Goal: Task Accomplishment & Management: Use online tool/utility

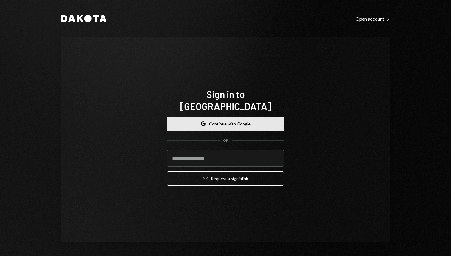
click at [224, 117] on button "Google Continue with Google" at bounding box center [225, 124] width 117 height 14
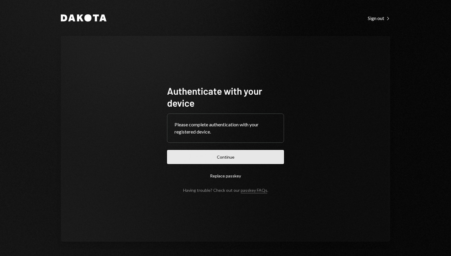
click at [193, 161] on button "Continue" at bounding box center [225, 157] width 117 height 14
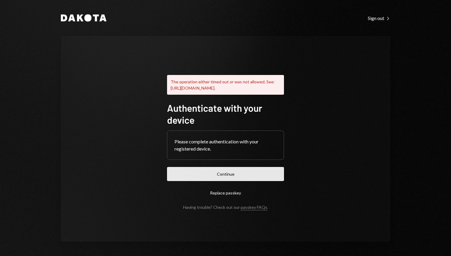
click at [251, 175] on button "Continue" at bounding box center [225, 174] width 117 height 14
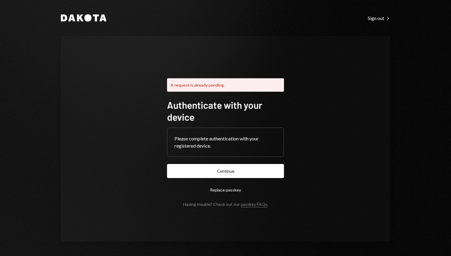
click at [311, 168] on div "A request is already pending. Authenticate with your device Please complete aut…" at bounding box center [226, 139] width 330 height 206
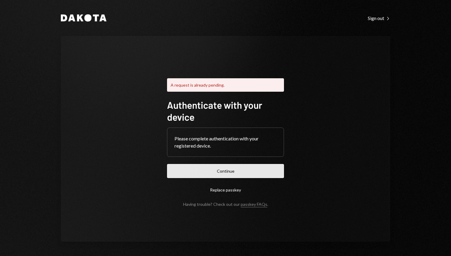
click at [265, 170] on button "Continue" at bounding box center [225, 171] width 117 height 14
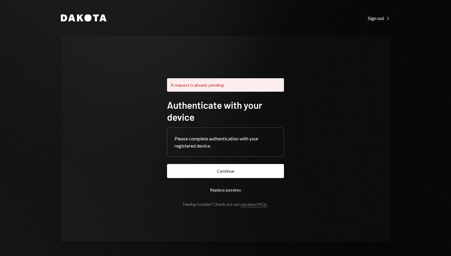
click at [327, 129] on div "A request is already pending. Authenticate with your device Please complete aut…" at bounding box center [226, 139] width 330 height 206
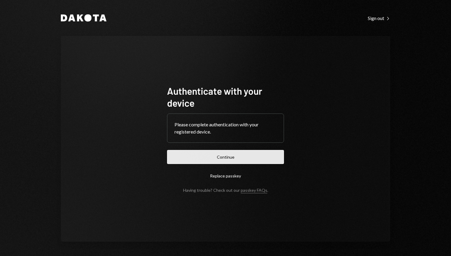
click at [242, 155] on button "Continue" at bounding box center [225, 157] width 117 height 14
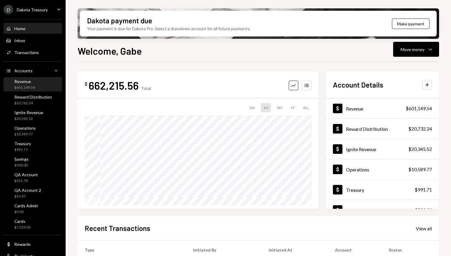
click at [31, 88] on div "$601,149.54" at bounding box center [24, 87] width 21 height 5
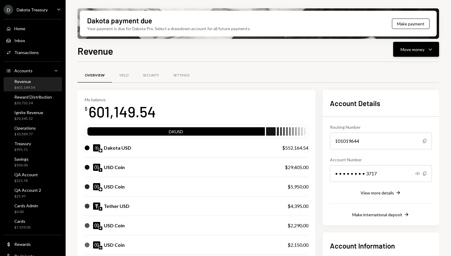
click at [400, 51] on button "Move money Caret Down" at bounding box center [416, 49] width 46 height 15
click at [396, 81] on div "Transfer" at bounding box center [412, 81] width 44 height 6
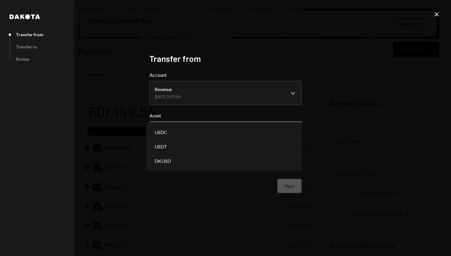
click at [184, 129] on body "D Dakota Treasury Caret Down Home Home Inbox Inbox Activities Transactions Acco…" at bounding box center [225, 128] width 451 height 256
select select "*****"
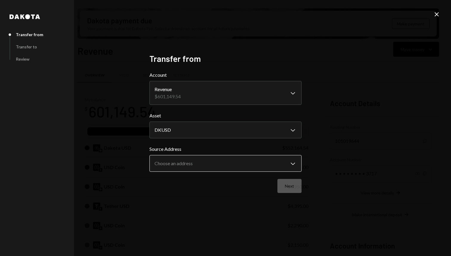
click at [205, 164] on body "D Dakota Treasury Caret Down Home Home Inbox Inbox Activities Transactions Acco…" at bounding box center [225, 128] width 451 height 256
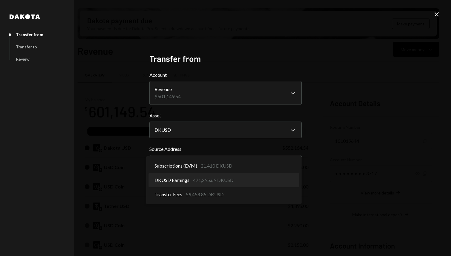
select select "**********"
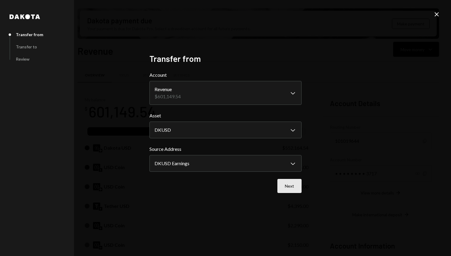
click at [284, 188] on button "Next" at bounding box center [290, 186] width 24 height 14
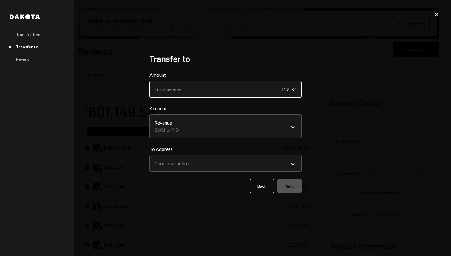
click at [199, 90] on input "Amount" at bounding box center [226, 89] width 152 height 17
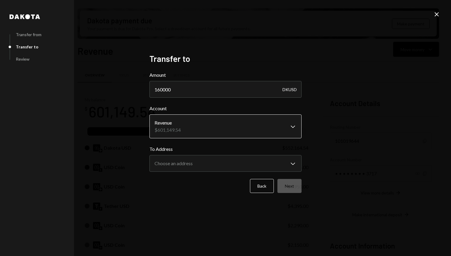
type input "160000"
click at [199, 129] on body "D Dakota Treasury Caret Down Home Home Inbox Inbox Activities Transactions Acco…" at bounding box center [225, 128] width 451 height 256
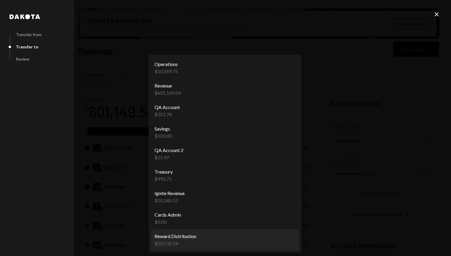
select select "**********"
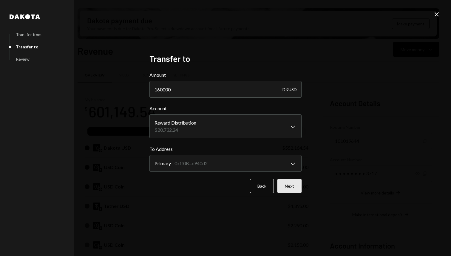
click at [289, 187] on button "Next" at bounding box center [290, 186] width 24 height 14
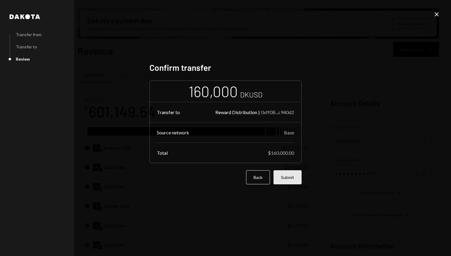
click at [293, 181] on button "Submit" at bounding box center [288, 177] width 28 height 14
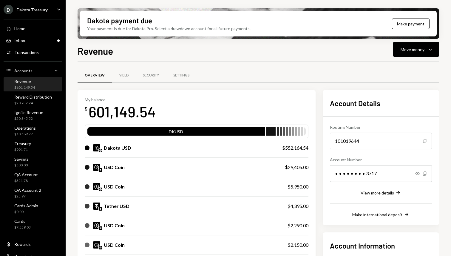
click at [233, 61] on div at bounding box center [259, 61] width 362 height 0
click at [103, 50] on h1 "Revenue" at bounding box center [96, 51] width 36 height 12
click at [38, 45] on div "Inbox Inbox" at bounding box center [33, 41] width 54 height 10
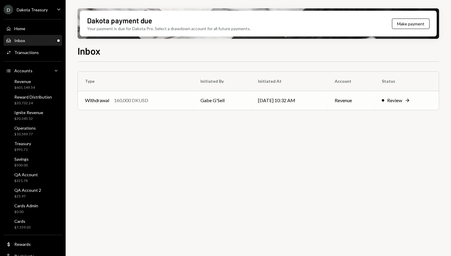
click at [153, 101] on div "Withdrawal 160,000 DKUSD" at bounding box center [135, 100] width 101 height 7
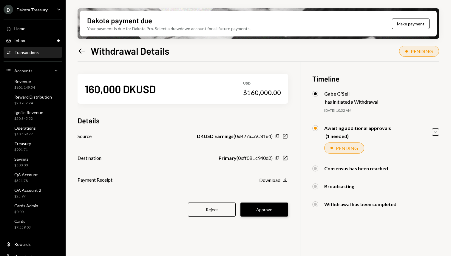
click at [265, 207] on button "Approve" at bounding box center [265, 209] width 48 height 14
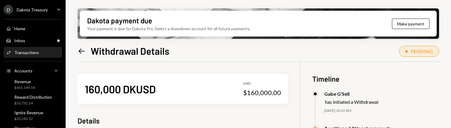
click at [282, 59] on div "Left Arrow Withdrawal Details PENDING 160,000 DKUSD USD $160,000.00 Details Sou…" at bounding box center [259, 103] width 362 height 119
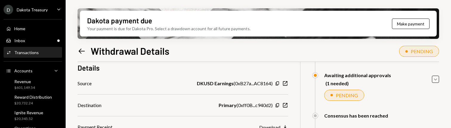
scroll to position [94, 0]
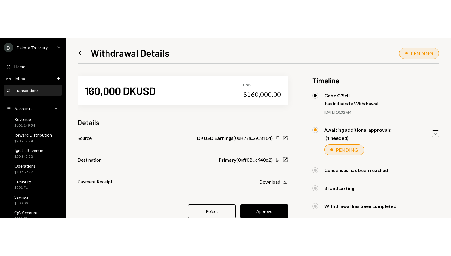
scroll to position [26, 0]
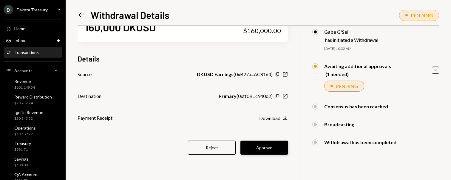
click at [261, 127] on button "Approve" at bounding box center [265, 148] width 48 height 14
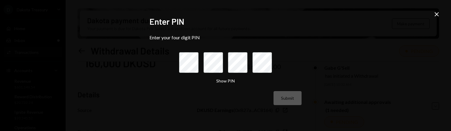
click at [188, 76] on div "Show PIN" at bounding box center [225, 68] width 93 height 32
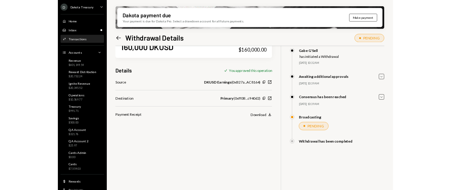
scroll to position [0, 0]
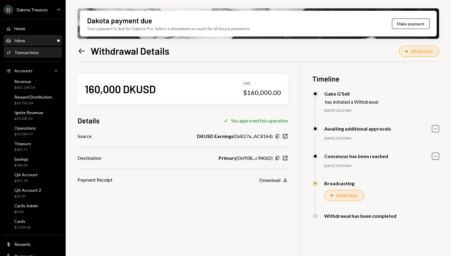
click at [29, 38] on div "Inbox Inbox" at bounding box center [33, 40] width 54 height 5
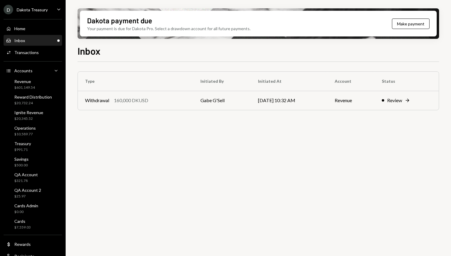
click at [198, 127] on div "Type Initiated By Initiated At Account Status Withdrawal 160,000 DKUSD Gabe G'S…" at bounding box center [259, 162] width 362 height 201
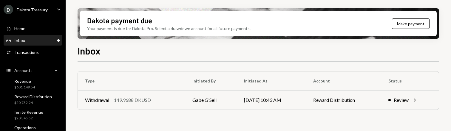
click at [48, 40] on div "Inbox Inbox" at bounding box center [33, 40] width 54 height 5
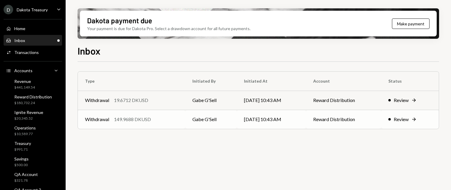
click at [180, 124] on td "Withdrawal 149.9688 DKUSD" at bounding box center [131, 119] width 107 height 19
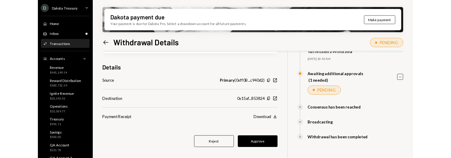
scroll to position [48, 0]
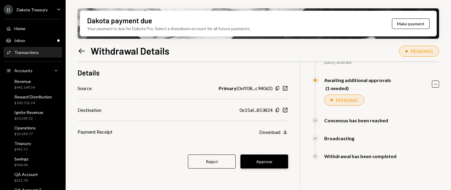
click at [278, 127] on button "Approve" at bounding box center [265, 162] width 48 height 14
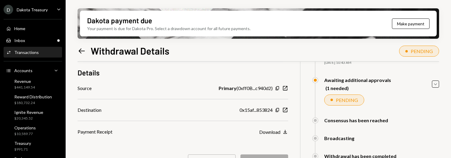
click at [43, 9] on div "Dakota Treasury" at bounding box center [32, 9] width 31 height 5
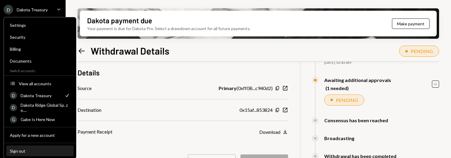
click at [43, 127] on div "Sign out" at bounding box center [40, 151] width 60 height 5
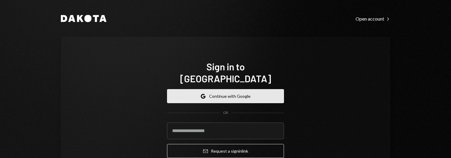
click at [211, 89] on button "Google Continue with Google" at bounding box center [225, 96] width 117 height 14
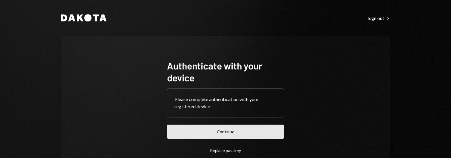
click at [266, 134] on button "Continue" at bounding box center [225, 132] width 117 height 14
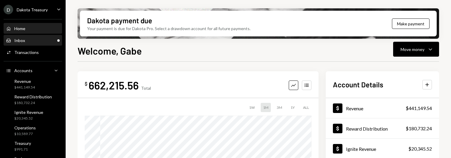
click at [43, 41] on div "Inbox Inbox" at bounding box center [33, 40] width 54 height 5
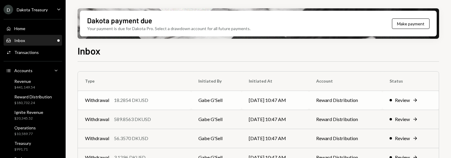
click at [167, 99] on div "Withdrawal 18.2854 DKUSD" at bounding box center [134, 100] width 99 height 7
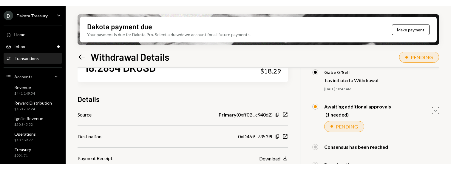
scroll to position [63, 0]
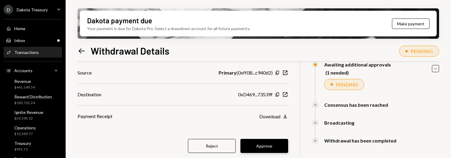
click at [281, 144] on button "Approve" at bounding box center [265, 146] width 48 height 14
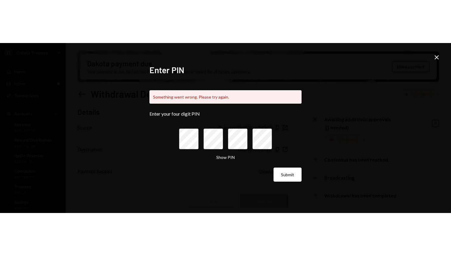
scroll to position [48, 0]
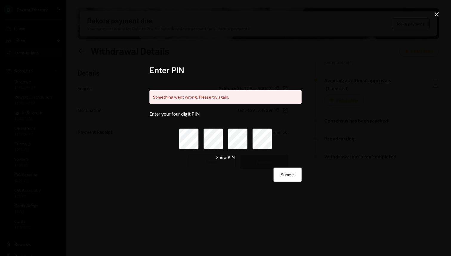
click at [434, 19] on div "Close" at bounding box center [436, 15] width 7 height 8
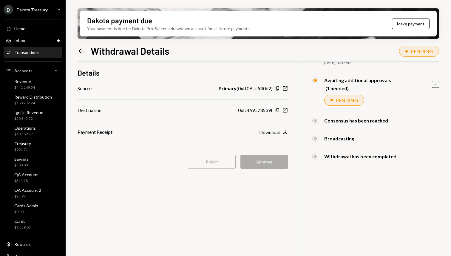
scroll to position [19, 0]
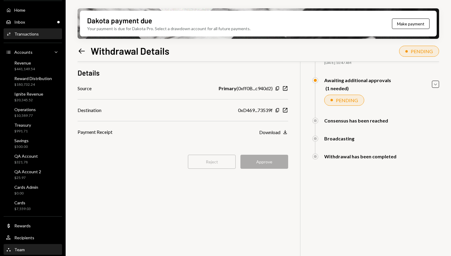
click at [32, 158] on div "Team Team" at bounding box center [33, 249] width 54 height 10
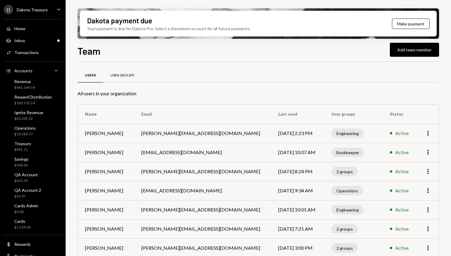
click at [123, 75] on div "User Groups" at bounding box center [122, 75] width 24 height 5
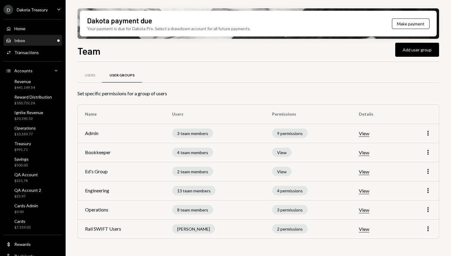
click at [36, 43] on div "Inbox Inbox" at bounding box center [33, 40] width 54 height 5
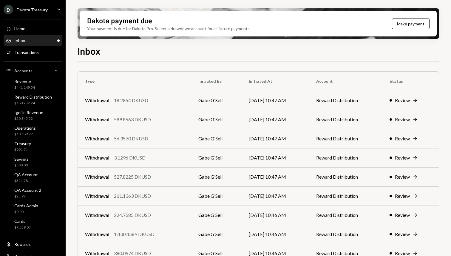
click at [42, 42] on div "Inbox Inbox" at bounding box center [33, 40] width 54 height 5
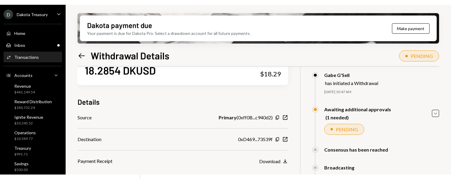
scroll to position [52, 0]
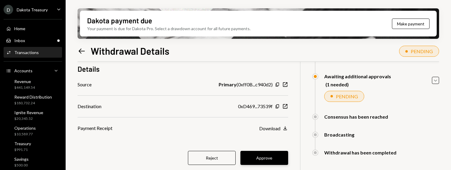
click at [258, 153] on button "Approve" at bounding box center [265, 158] width 48 height 14
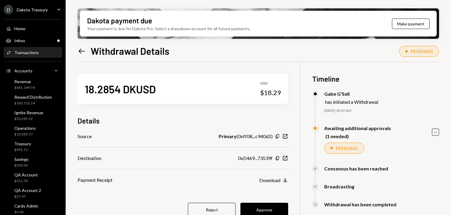
click at [228, 130] on div "18.2854 DKUSD USD $18.29 Details Source Primary ( 0xff0B...c940d2 ) Copy New Wi…" at bounding box center [183, 149] width 211 height 174
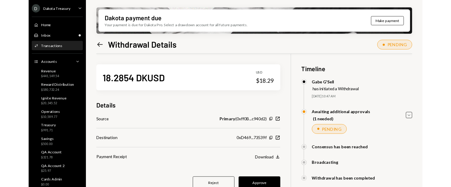
scroll to position [48, 0]
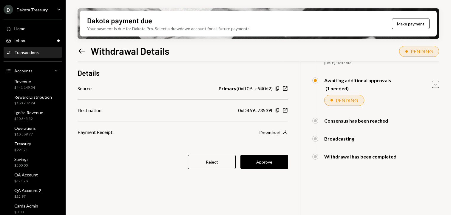
click at [286, 197] on div "18.2854 DKUSD USD $18.29 Details Source Primary ( 0xff0B...c940d2 ) Copy New Wi…" at bounding box center [259, 121] width 362 height 215
click at [273, 164] on button "Approve" at bounding box center [265, 162] width 48 height 14
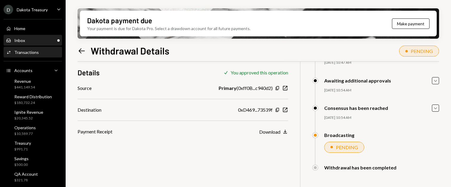
click at [45, 39] on div "Inbox Inbox" at bounding box center [33, 40] width 54 height 5
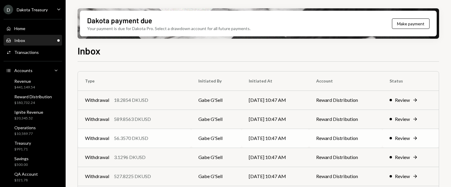
click at [169, 140] on div "Withdrawal 56.3570 DKUSD" at bounding box center [134, 138] width 99 height 7
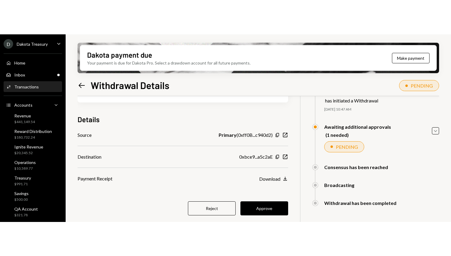
scroll to position [48, 0]
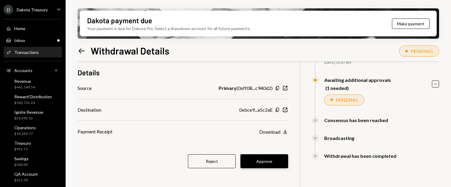
click at [267, 158] on button "Approve" at bounding box center [265, 162] width 48 height 14
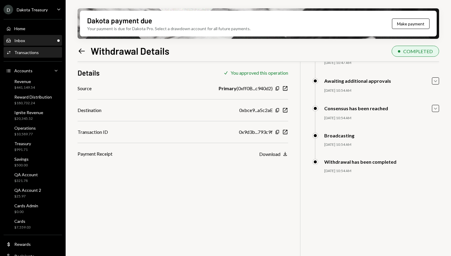
click at [44, 39] on div "Inbox Inbox" at bounding box center [33, 40] width 54 height 5
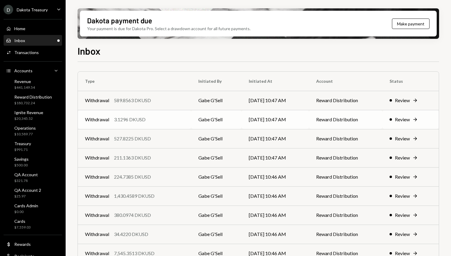
click at [163, 119] on div "Withdrawal 3.1296 DKUSD" at bounding box center [134, 119] width 99 height 7
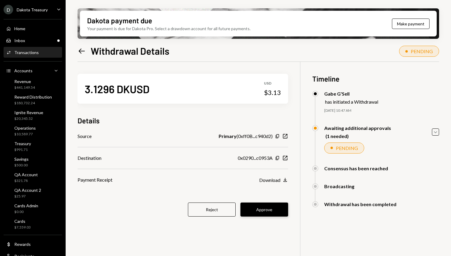
click at [271, 204] on button "Approve" at bounding box center [265, 209] width 48 height 14
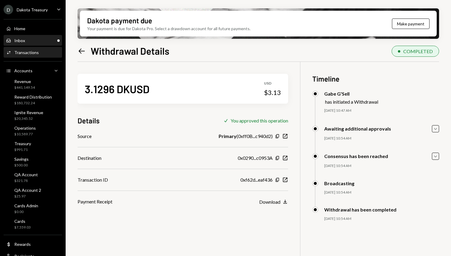
click at [51, 41] on div "Inbox Inbox" at bounding box center [33, 40] width 54 height 5
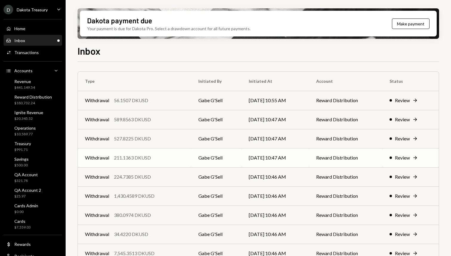
click at [148, 156] on div "211.1363 DKUSD" at bounding box center [132, 157] width 37 height 7
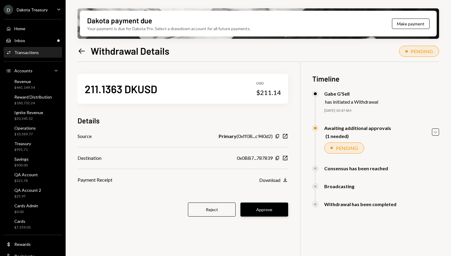
click at [269, 214] on button "Approve" at bounding box center [265, 209] width 48 height 14
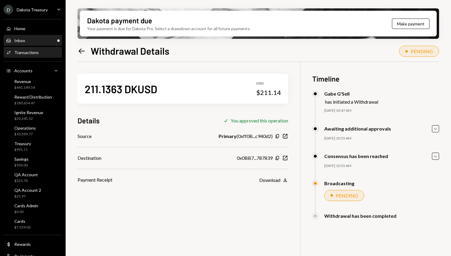
click at [41, 42] on div "Inbox Inbox" at bounding box center [33, 40] width 54 height 5
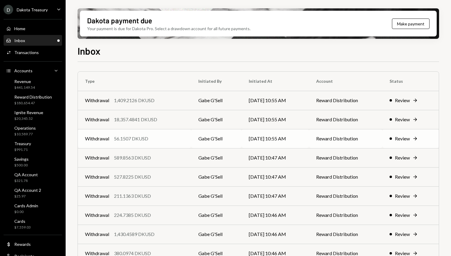
click at [150, 141] on div "Withdrawal 56.1507 DKUSD" at bounding box center [134, 138] width 99 height 7
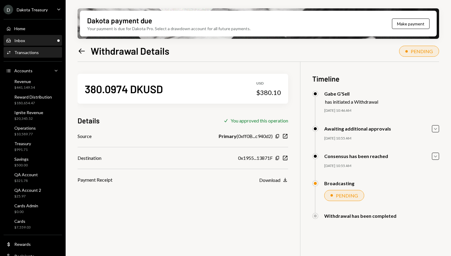
click at [32, 43] on div "Inbox Inbox" at bounding box center [33, 40] width 54 height 5
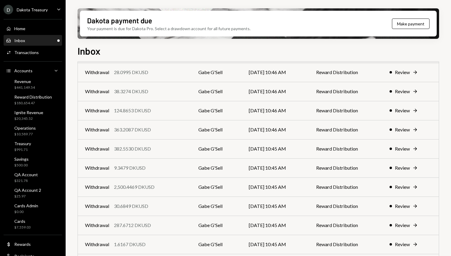
scroll to position [297, 0]
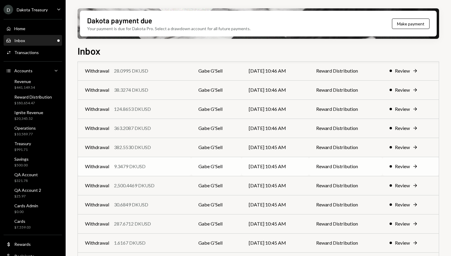
click at [142, 167] on div "9.3479 DKUSD" at bounding box center [130, 166] width 32 height 7
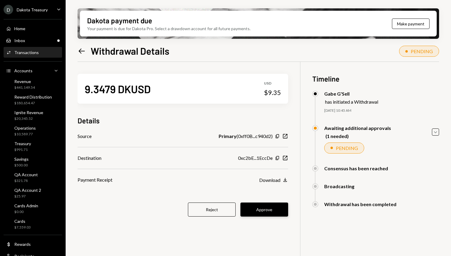
click at [282, 211] on button "Approve" at bounding box center [265, 209] width 48 height 14
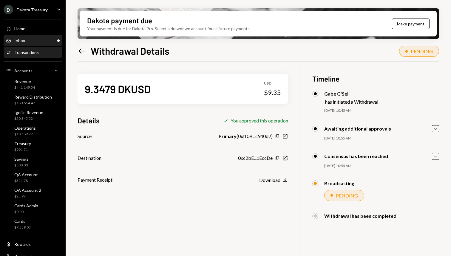
click at [37, 37] on div "Inbox Inbox" at bounding box center [33, 41] width 54 height 10
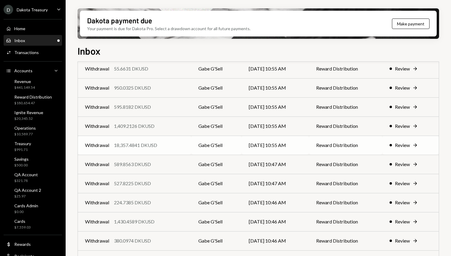
scroll to position [41, 0]
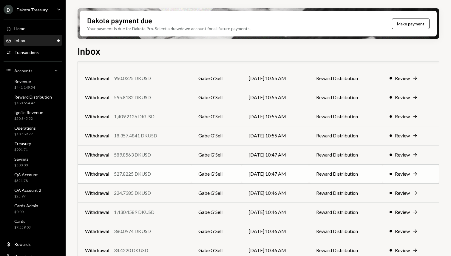
click at [154, 175] on div "Withdrawal 527.8225 DKUSD" at bounding box center [134, 173] width 99 height 7
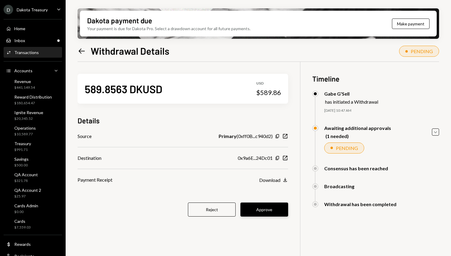
click at [275, 209] on button "Approve" at bounding box center [265, 209] width 48 height 14
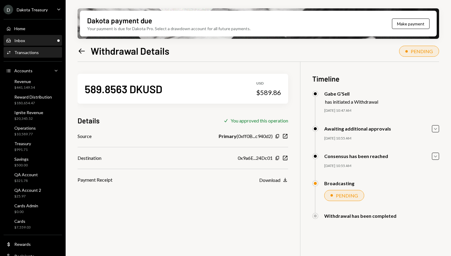
click at [42, 38] on div "Inbox Inbox" at bounding box center [33, 40] width 54 height 5
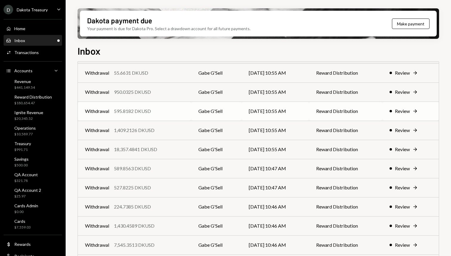
scroll to position [76, 0]
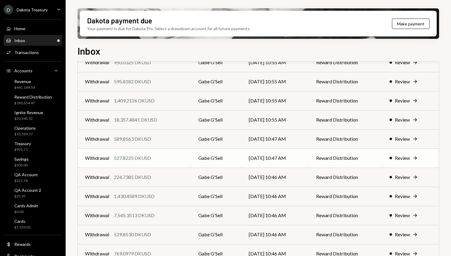
click at [153, 161] on td "Withdrawal 527.8225 DKUSD" at bounding box center [134, 157] width 113 height 19
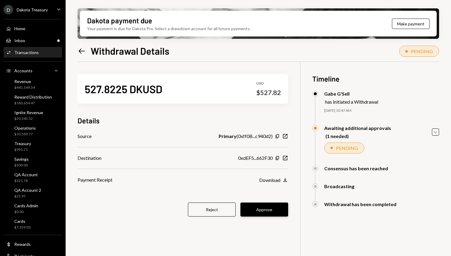
click at [277, 210] on button "Approve" at bounding box center [265, 209] width 48 height 14
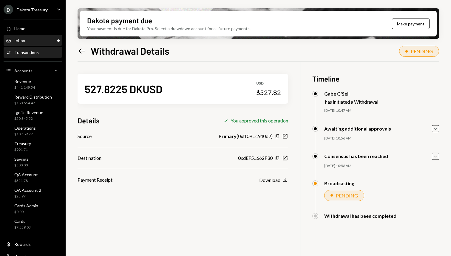
click at [35, 41] on div "Inbox Inbox" at bounding box center [33, 40] width 54 height 5
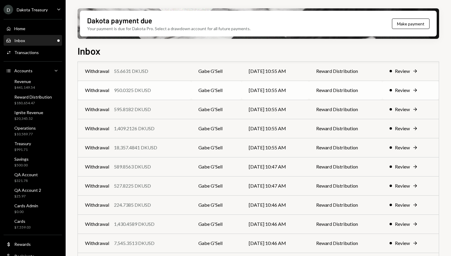
scroll to position [74, 0]
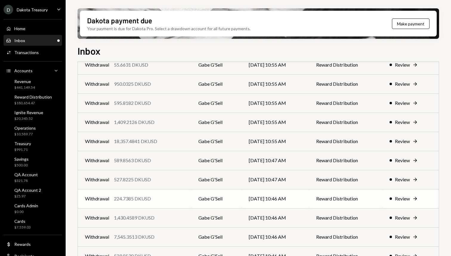
click at [142, 199] on div "224.7385 DKUSD" at bounding box center [132, 198] width 37 height 7
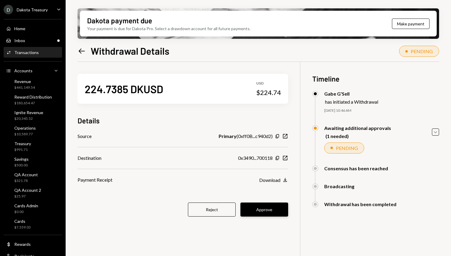
click at [278, 210] on button "Approve" at bounding box center [265, 209] width 48 height 14
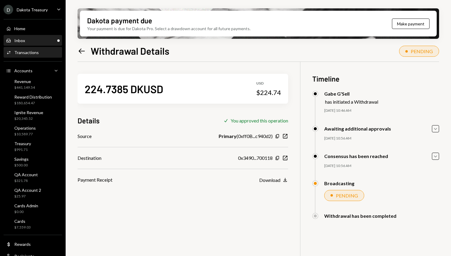
click at [36, 35] on link "Inbox Inbox" at bounding box center [33, 40] width 59 height 11
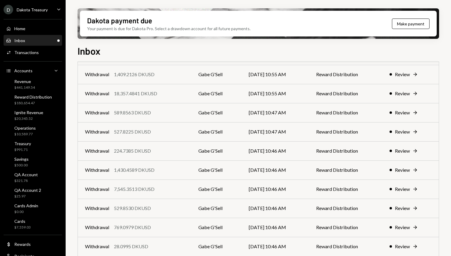
scroll to position [206, 0]
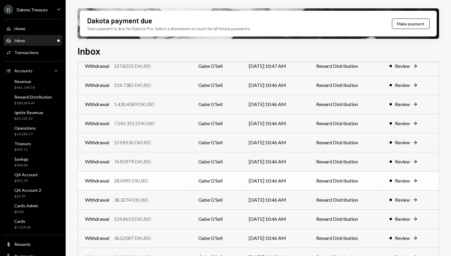
click at [149, 185] on td "Withdrawal 28.0995 DKUSD" at bounding box center [134, 180] width 113 height 19
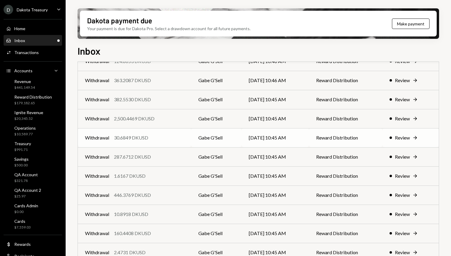
scroll to position [449, 0]
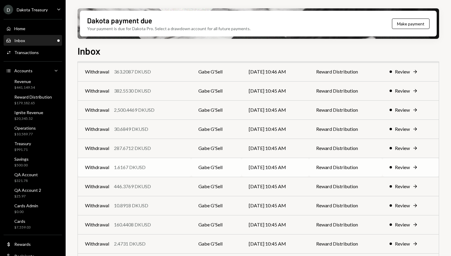
click at [142, 168] on div "1.6167 DKUSD" at bounding box center [130, 167] width 32 height 7
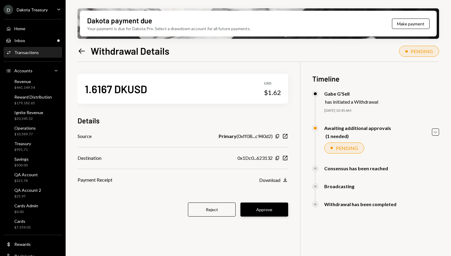
click at [276, 211] on button "Approve" at bounding box center [265, 209] width 48 height 14
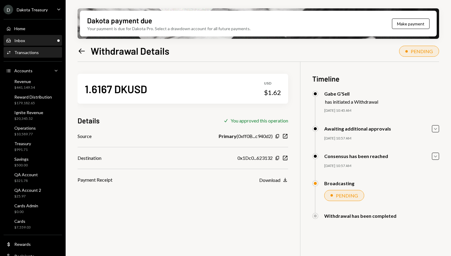
click at [29, 40] on div "Inbox Inbox" at bounding box center [33, 40] width 54 height 5
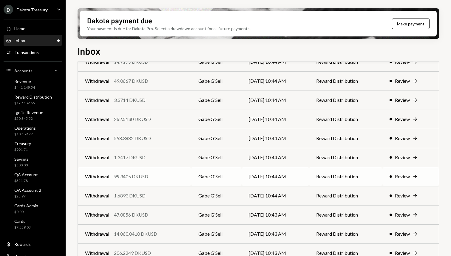
scroll to position [691, 0]
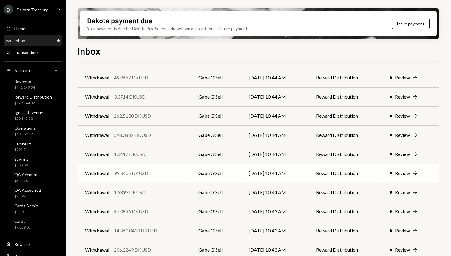
click at [145, 172] on div "99.3405 DKUSD" at bounding box center [131, 173] width 34 height 7
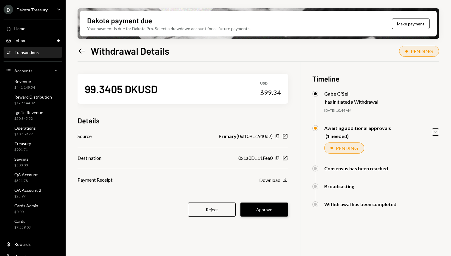
click at [282, 209] on button "Approve" at bounding box center [265, 209] width 48 height 14
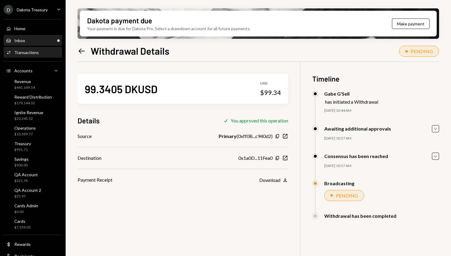
click at [30, 37] on div "Inbox Inbox" at bounding box center [33, 41] width 54 height 10
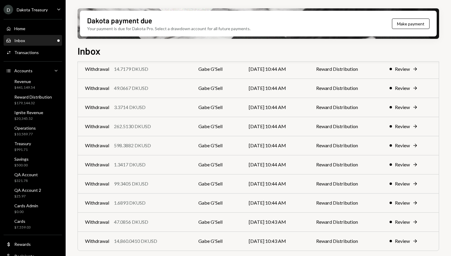
scroll to position [681, 0]
click at [153, 167] on div "Withdrawal 1.3417 DKUSD" at bounding box center [134, 164] width 99 height 7
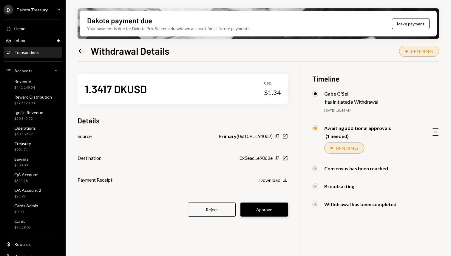
click at [268, 207] on button "Approve" at bounding box center [265, 209] width 48 height 14
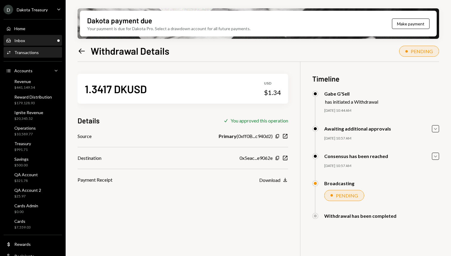
click at [39, 39] on div "Inbox Inbox" at bounding box center [33, 40] width 54 height 5
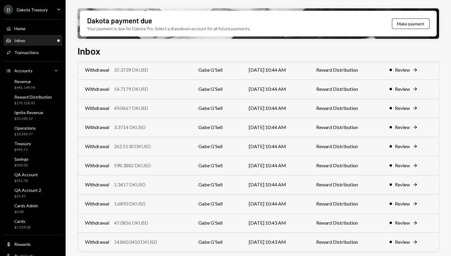
scroll to position [700, 0]
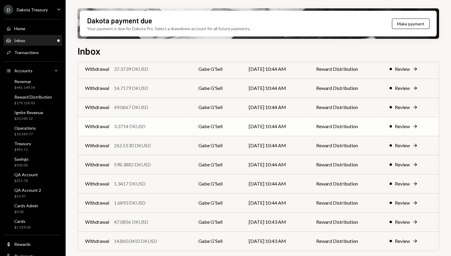
click at [162, 126] on div "Withdrawal 3.3714 DKUSD" at bounding box center [134, 126] width 99 height 7
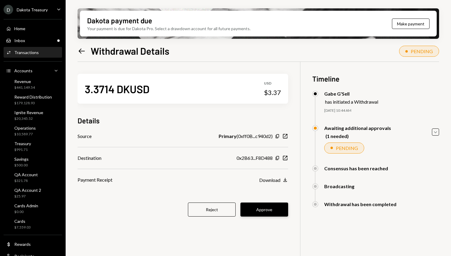
click at [274, 213] on button "Approve" at bounding box center [265, 209] width 48 height 14
click at [29, 38] on div "Inbox Inbox" at bounding box center [33, 40] width 54 height 5
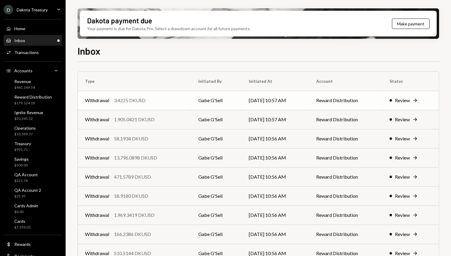
click at [126, 96] on td "Withdrawal 3.4225 DKUSD" at bounding box center [134, 100] width 113 height 19
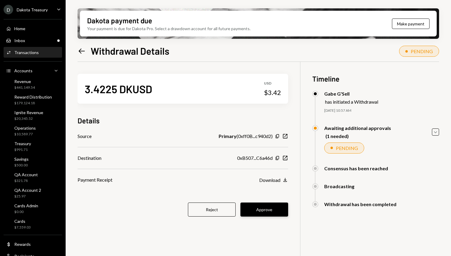
click at [282, 207] on button "Approve" at bounding box center [265, 209] width 48 height 14
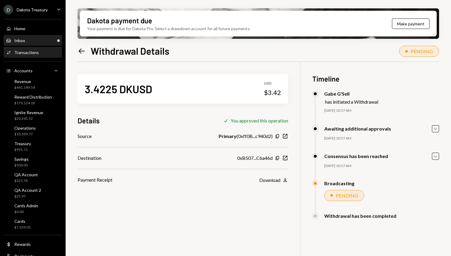
click at [34, 41] on div "Inbox Inbox" at bounding box center [33, 40] width 54 height 5
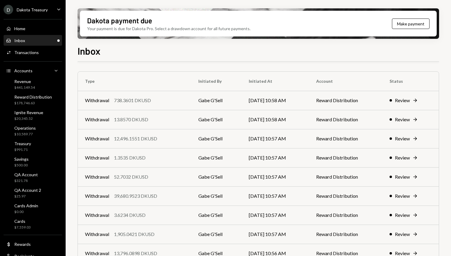
scroll to position [123, 0]
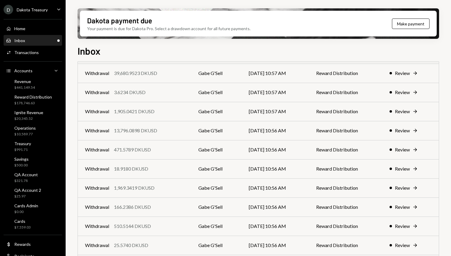
click at [149, 155] on td "Withdrawal 471.5789 DKUSD" at bounding box center [134, 149] width 113 height 19
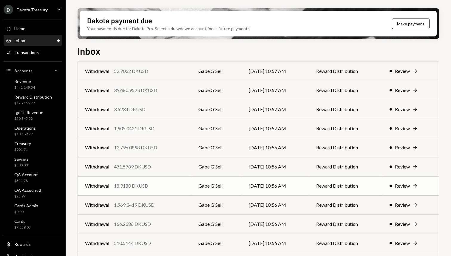
scroll to position [131, 0]
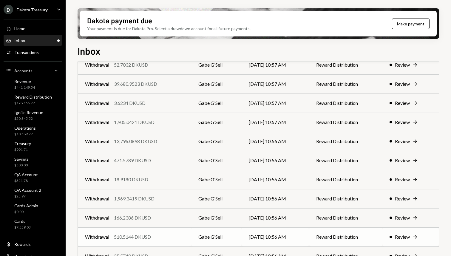
click at [141, 235] on div "510.5144 DKUSD" at bounding box center [132, 236] width 37 height 7
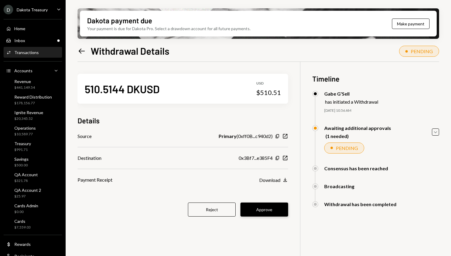
click at [270, 204] on button "Approve" at bounding box center [265, 209] width 48 height 14
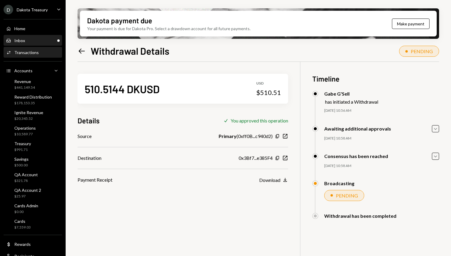
click at [30, 40] on div "Inbox Inbox" at bounding box center [33, 40] width 54 height 5
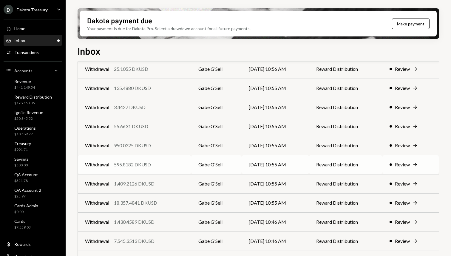
scroll to position [333, 0]
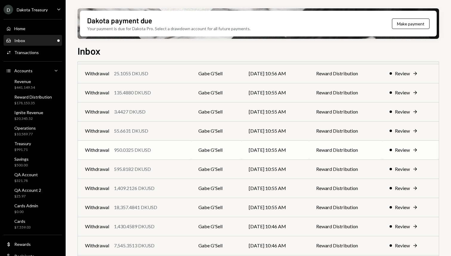
click at [139, 150] on div "950.0325 DKUSD" at bounding box center [132, 149] width 37 height 7
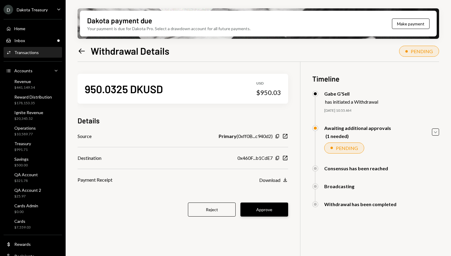
click at [270, 206] on button "Approve" at bounding box center [265, 209] width 48 height 14
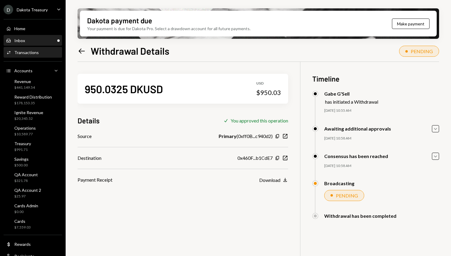
click at [43, 44] on div "Inbox Inbox" at bounding box center [33, 41] width 54 height 10
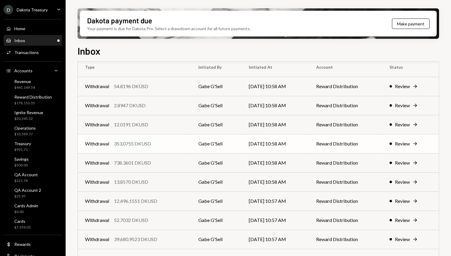
scroll to position [19, 0]
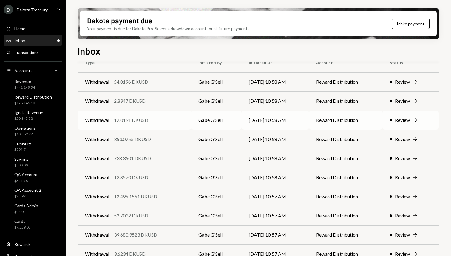
click at [137, 124] on td "Withdrawal 12.0191 DKUSD" at bounding box center [134, 119] width 113 height 19
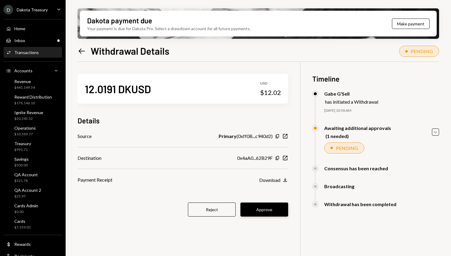
click at [268, 208] on button "Approve" at bounding box center [265, 209] width 48 height 14
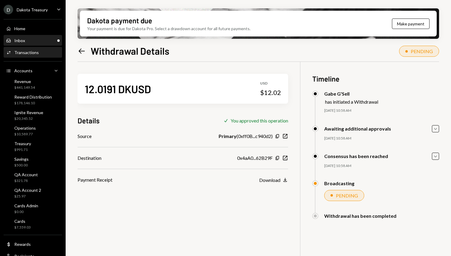
click at [33, 45] on div "Inbox Inbox" at bounding box center [33, 41] width 54 height 10
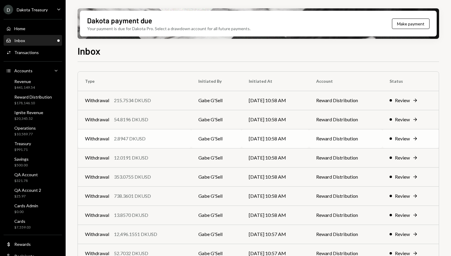
click at [142, 138] on div "2.8947 DKUSD" at bounding box center [130, 138] width 32 height 7
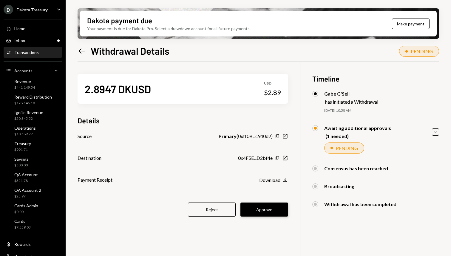
click at [273, 209] on button "Approve" at bounding box center [265, 209] width 48 height 14
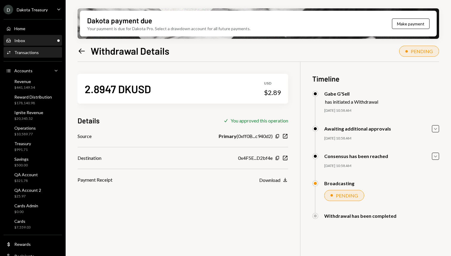
click at [32, 35] on link "Inbox Inbox" at bounding box center [33, 40] width 59 height 11
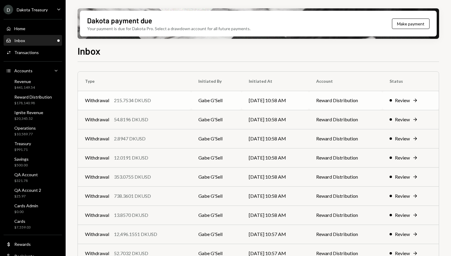
click at [141, 103] on div "215.7534 DKUSD" at bounding box center [132, 100] width 37 height 7
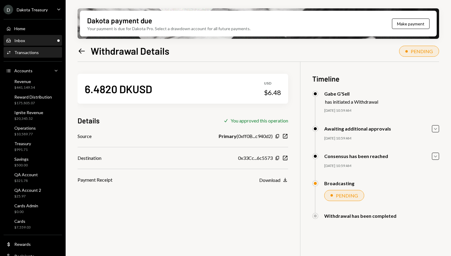
click at [32, 41] on div "Inbox Inbox" at bounding box center [33, 40] width 54 height 5
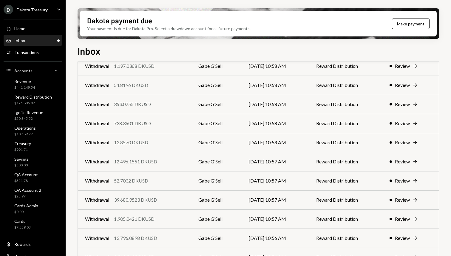
scroll to position [176, 0]
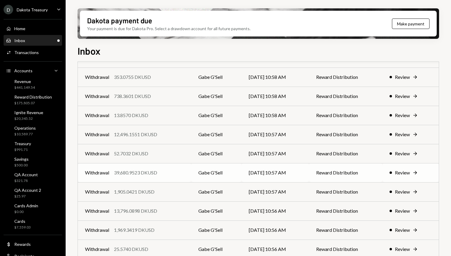
click at [152, 174] on div "39,680.9523 DKUSD" at bounding box center [135, 172] width 43 height 7
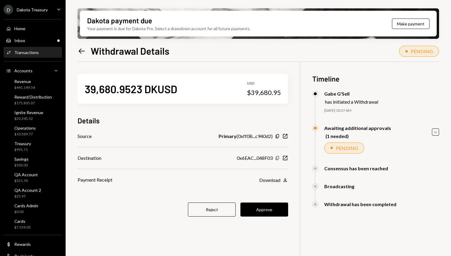
click at [279, 158] on icon "Copy" at bounding box center [277, 158] width 5 height 5
click at [267, 207] on button "Approve" at bounding box center [265, 209] width 48 height 14
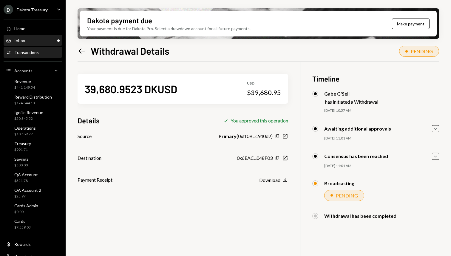
click at [41, 41] on div "Inbox Inbox" at bounding box center [33, 40] width 54 height 5
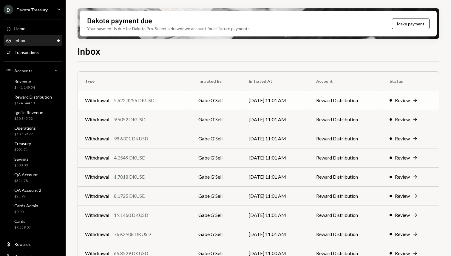
click at [162, 95] on td "Withdrawal 5,622.4256 DKUSD" at bounding box center [134, 100] width 113 height 19
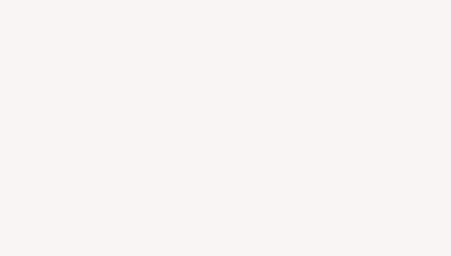
click at [162, 95] on div at bounding box center [225, 128] width 451 height 256
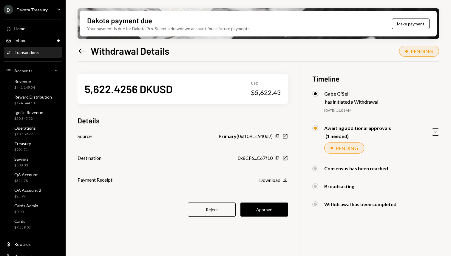
drag, startPoint x: 198, startPoint y: 101, endPoint x: 202, endPoint y: 102, distance: 4.6
click at [198, 101] on div "5,622.4256 DKUSD USD $5,622.43" at bounding box center [183, 89] width 211 height 30
click at [275, 158] on icon "Copy" at bounding box center [277, 158] width 5 height 5
click at [275, 204] on button "Approve" at bounding box center [265, 209] width 48 height 14
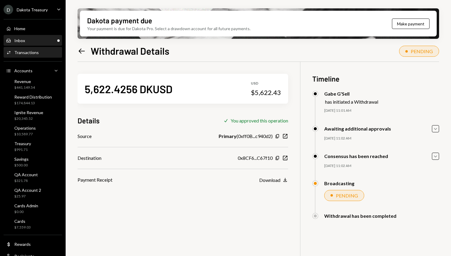
click at [38, 36] on div "Inbox Inbox" at bounding box center [33, 41] width 54 height 10
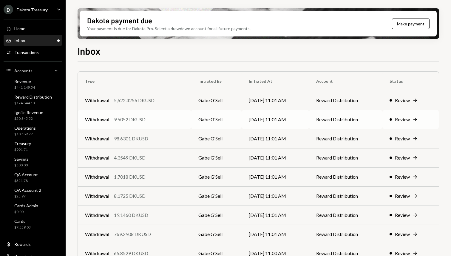
click at [139, 124] on td "Withdrawal 9.5052 DKUSD" at bounding box center [134, 119] width 113 height 19
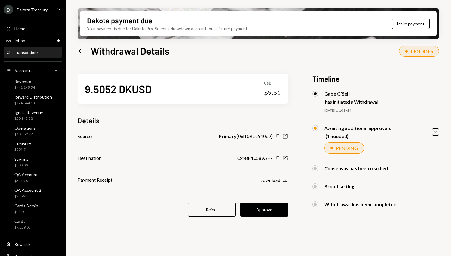
click at [272, 200] on div "9.5052 DKUSD USD $9.51 Details Source Primary ( 0xff0B...c940d2 ) Copy New Wind…" at bounding box center [183, 149] width 211 height 174
click at [271, 209] on button "Approve" at bounding box center [265, 209] width 48 height 14
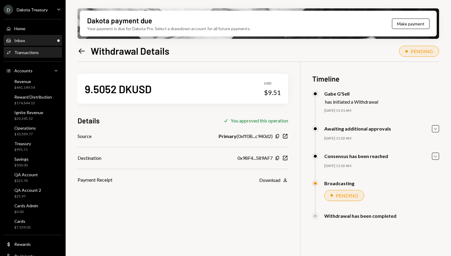
click at [31, 37] on div "Inbox Inbox" at bounding box center [33, 41] width 54 height 10
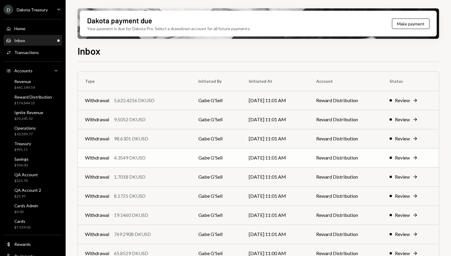
click at [131, 155] on div "4.3549 DKUSD" at bounding box center [130, 157] width 32 height 7
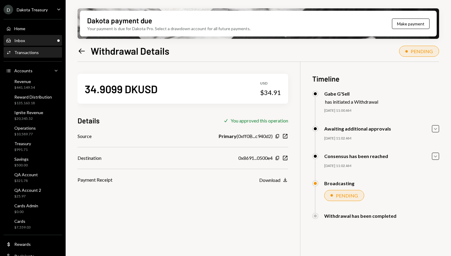
click at [17, 39] on div "Inbox" at bounding box center [19, 40] width 11 height 5
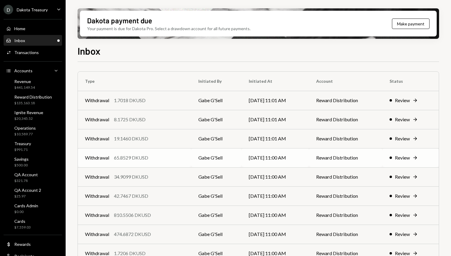
click at [144, 161] on td "Withdrawal 65.8529 DKUSD" at bounding box center [134, 157] width 113 height 19
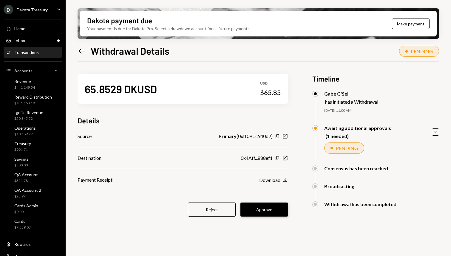
click at [270, 214] on button "Approve" at bounding box center [265, 209] width 48 height 14
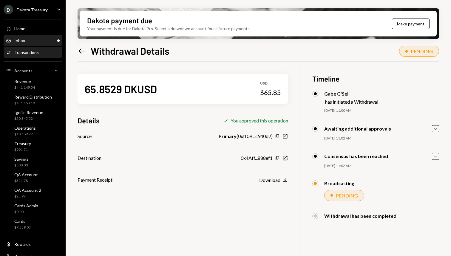
click at [16, 41] on div "Inbox" at bounding box center [19, 40] width 11 height 5
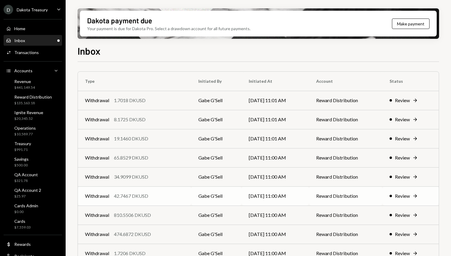
click at [145, 196] on div "42.7467 DKUSD" at bounding box center [131, 195] width 34 height 7
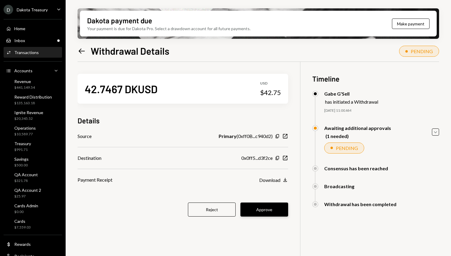
click at [267, 209] on button "Approve" at bounding box center [265, 209] width 48 height 14
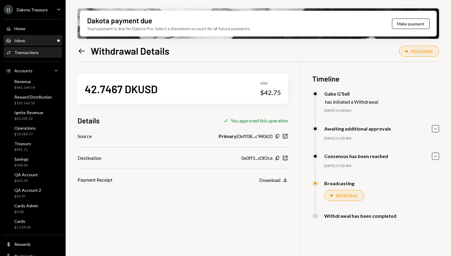
click at [16, 41] on div "Inbox" at bounding box center [19, 40] width 11 height 5
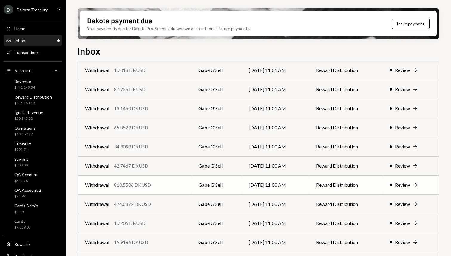
scroll to position [41, 0]
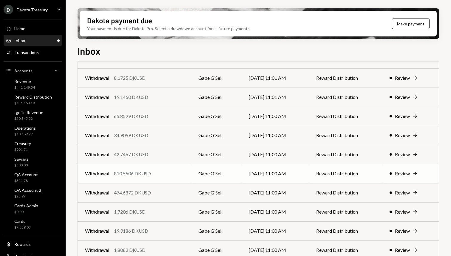
click at [145, 180] on td "Withdrawal 810.5506 DKUSD" at bounding box center [134, 173] width 113 height 19
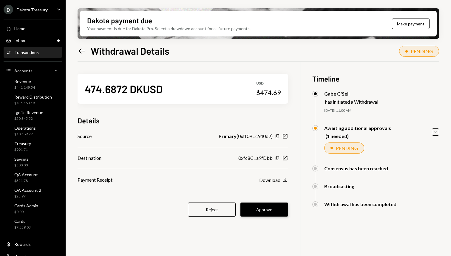
click at [262, 210] on button "Approve" at bounding box center [265, 209] width 48 height 14
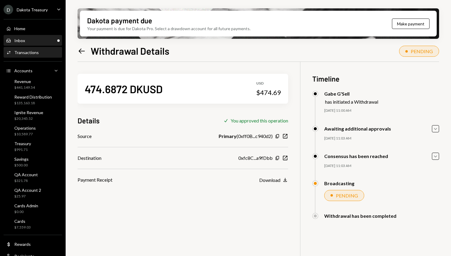
click at [31, 42] on div "Inbox Inbox" at bounding box center [33, 40] width 54 height 5
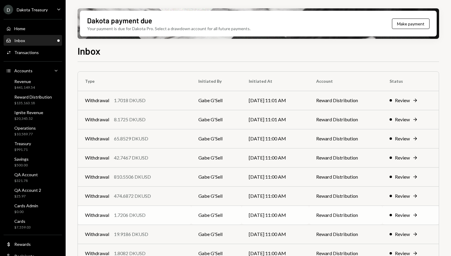
click at [135, 216] on div "1.7206 DKUSD" at bounding box center [130, 214] width 32 height 7
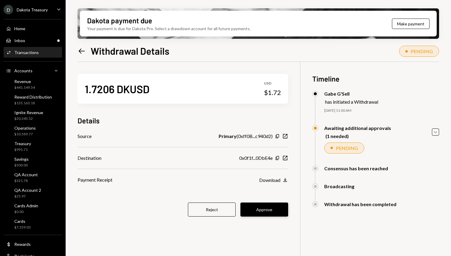
click at [263, 209] on button "Approve" at bounding box center [265, 209] width 48 height 14
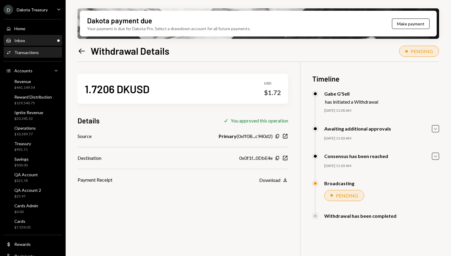
click at [17, 45] on div "Inbox Inbox" at bounding box center [33, 41] width 54 height 10
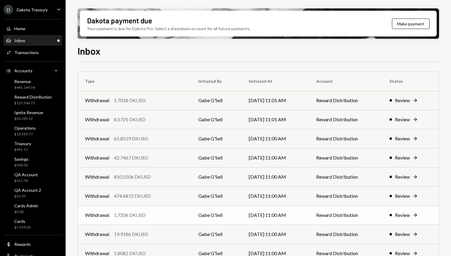
click at [156, 217] on div "Withdrawal 1.7206 DKUSD" at bounding box center [134, 214] width 99 height 7
click at [140, 191] on td "Withdrawal 474.6872 DKUSD" at bounding box center [134, 195] width 113 height 19
click at [141, 235] on div "1.8082 DKUSD" at bounding box center [130, 233] width 32 height 7
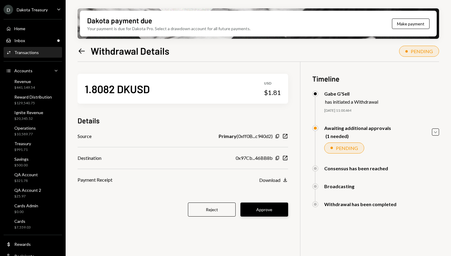
click at [266, 215] on button "Approve" at bounding box center [265, 209] width 48 height 14
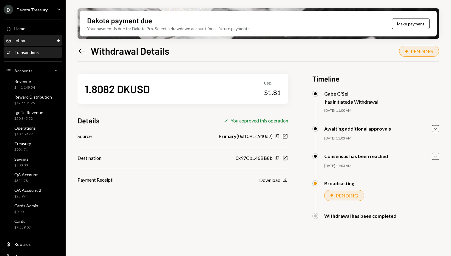
click at [31, 42] on div "Inbox Inbox" at bounding box center [33, 40] width 54 height 5
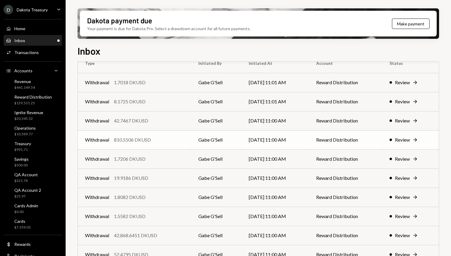
scroll to position [45, 0]
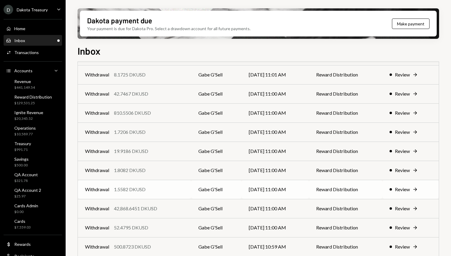
click at [144, 190] on div "1.5582 DKUSD" at bounding box center [130, 189] width 32 height 7
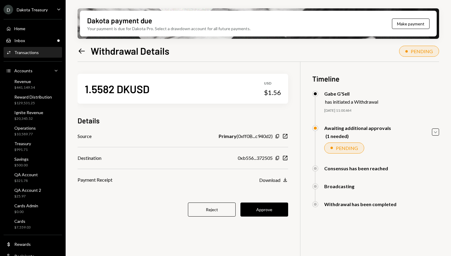
click at [266, 212] on button "Approve" at bounding box center [265, 209] width 48 height 14
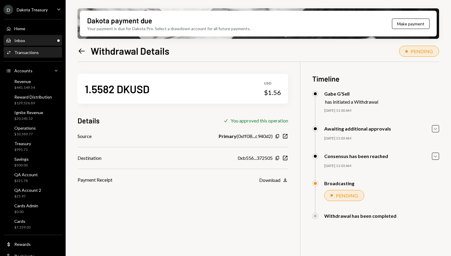
click at [31, 40] on div "Inbox Inbox" at bounding box center [33, 40] width 54 height 5
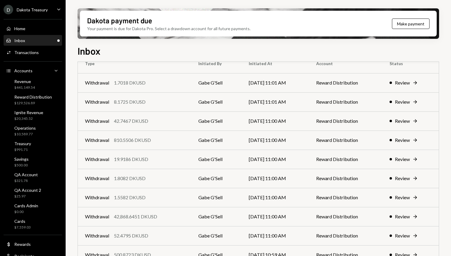
scroll to position [27, 0]
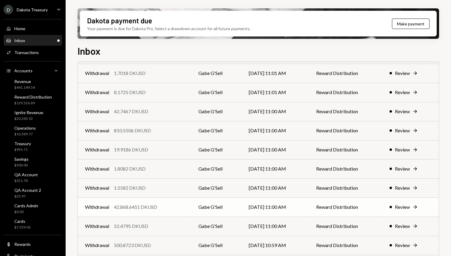
click at [163, 210] on div "Withdrawal 42,868.6451 DKUSD" at bounding box center [134, 206] width 99 height 7
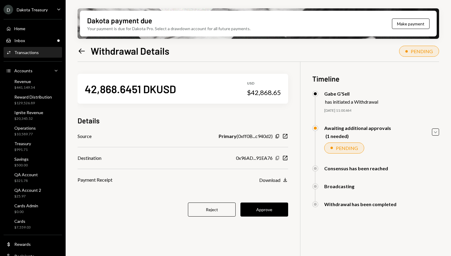
click at [277, 158] on icon "button" at bounding box center [277, 158] width 3 height 4
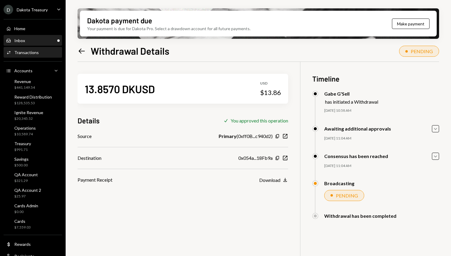
click at [30, 37] on div "Inbox Inbox" at bounding box center [33, 41] width 54 height 10
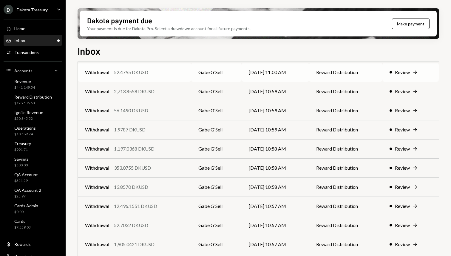
scroll to position [128, 0]
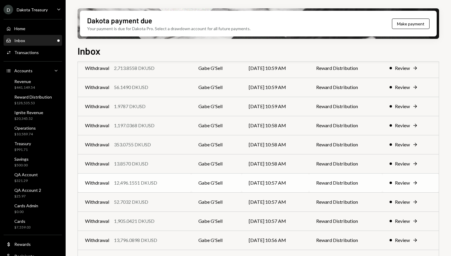
click at [149, 178] on td "Withdrawal 12,496.1551 DKUSD" at bounding box center [134, 182] width 113 height 19
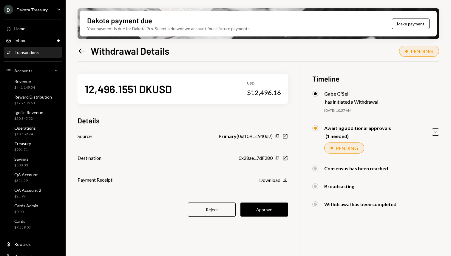
click at [279, 156] on icon "Copy" at bounding box center [277, 158] width 5 height 5
click at [282, 210] on button "Approve" at bounding box center [265, 209] width 48 height 14
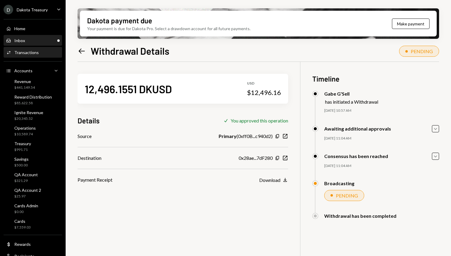
click at [39, 39] on div "Inbox Inbox" at bounding box center [33, 40] width 54 height 5
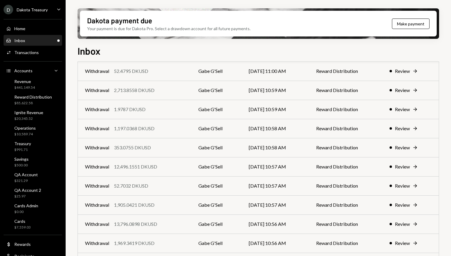
scroll to position [194, 0]
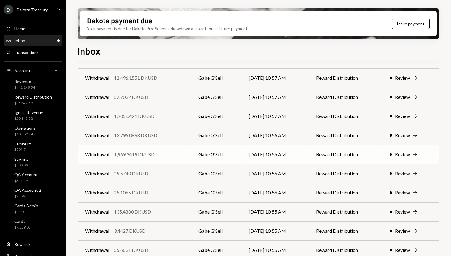
click at [161, 158] on td "Withdrawal 1,969.3419 DKUSD" at bounding box center [134, 154] width 113 height 19
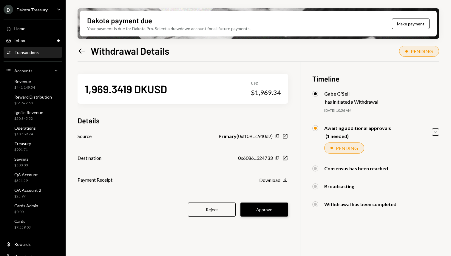
click at [283, 211] on button "Approve" at bounding box center [265, 209] width 48 height 14
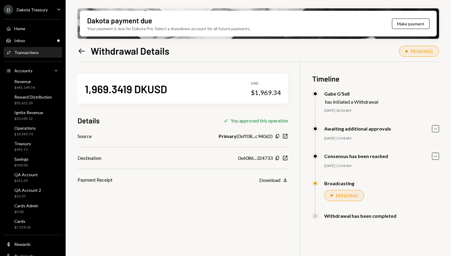
click at [36, 47] on div "Home Home Inbox Inbox Activities Transactions Accounts Accounts Caret Down Reve…" at bounding box center [33, 145] width 66 height 259
click at [34, 42] on div "Inbox Inbox" at bounding box center [33, 40] width 54 height 5
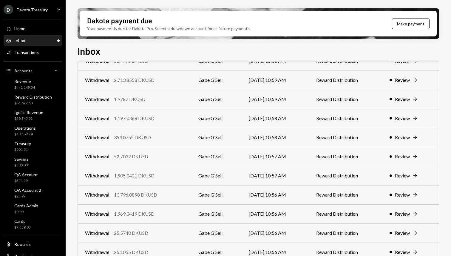
scroll to position [177, 0]
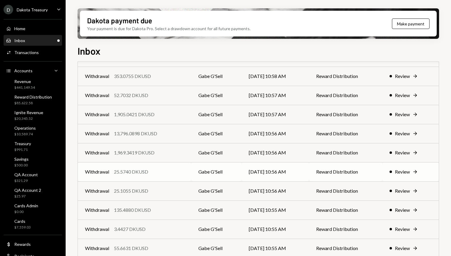
click at [143, 168] on div "25.5740 DKUSD" at bounding box center [131, 171] width 34 height 7
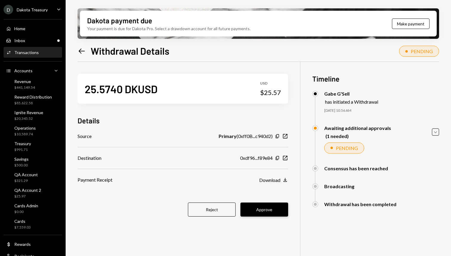
click at [261, 207] on button "Approve" at bounding box center [265, 209] width 48 height 14
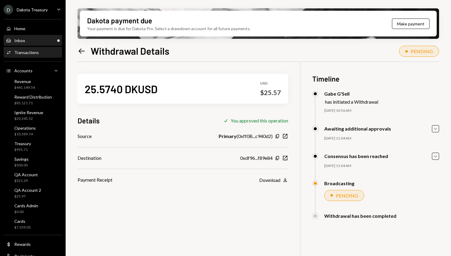
click at [39, 42] on div "Inbox Inbox" at bounding box center [33, 40] width 54 height 5
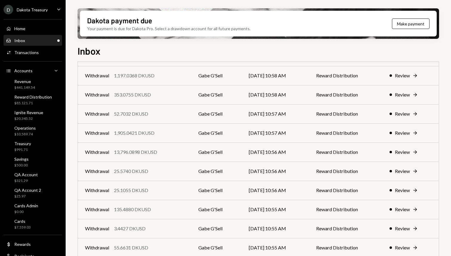
scroll to position [215, 0]
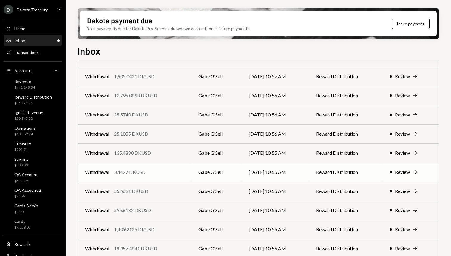
click at [140, 173] on div "3.4427 DKUSD" at bounding box center [130, 171] width 32 height 7
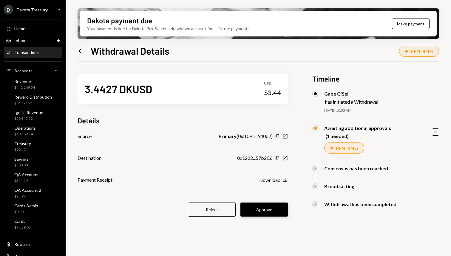
click at [267, 207] on button "Approve" at bounding box center [265, 209] width 48 height 14
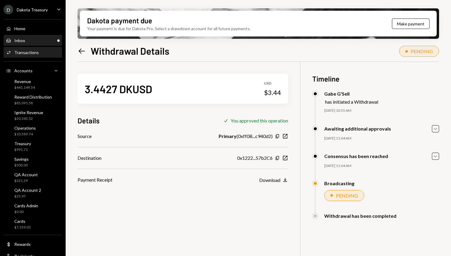
click at [15, 42] on div "Inbox" at bounding box center [19, 40] width 11 height 5
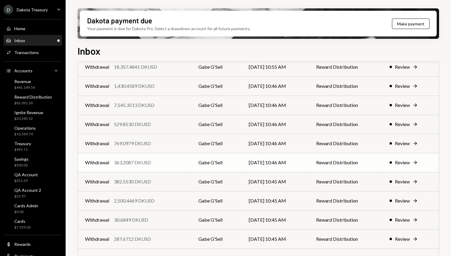
scroll to position [400, 0]
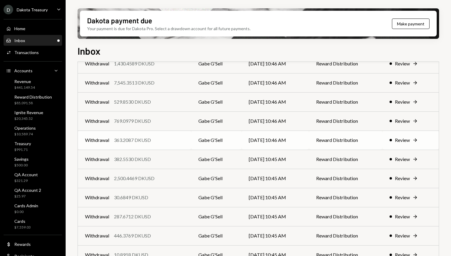
click at [137, 137] on div "363.2087 DKUSD" at bounding box center [132, 139] width 37 height 7
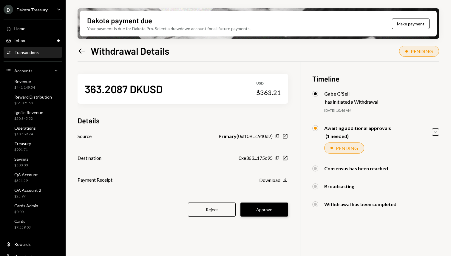
click at [263, 215] on button "Approve" at bounding box center [265, 209] width 48 height 14
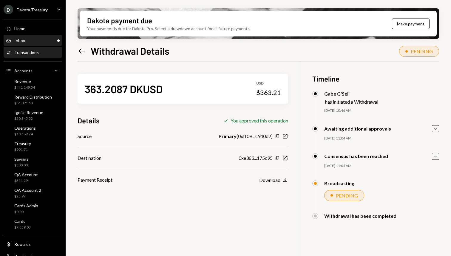
click at [15, 39] on div "Inbox" at bounding box center [19, 40] width 11 height 5
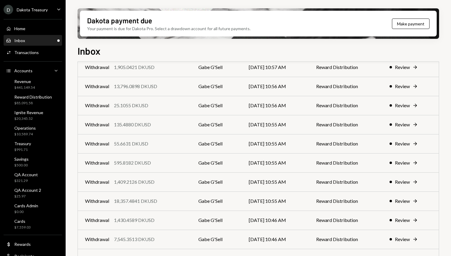
scroll to position [348, 0]
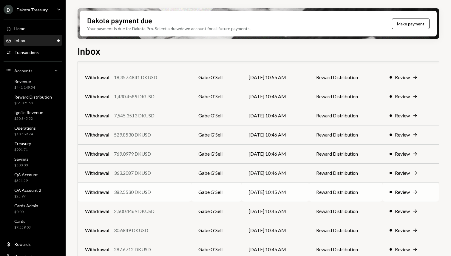
click at [152, 187] on td "Withdrawal 382.5530 DKUSD" at bounding box center [134, 191] width 113 height 19
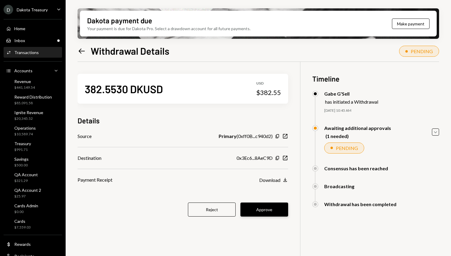
click at [265, 208] on button "Approve" at bounding box center [265, 209] width 48 height 14
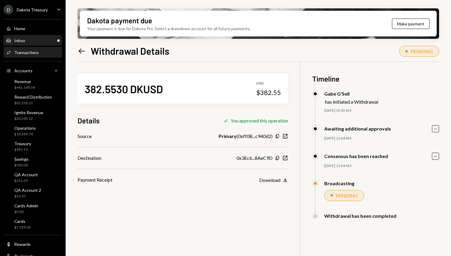
click at [16, 39] on div "Inbox" at bounding box center [19, 40] width 11 height 5
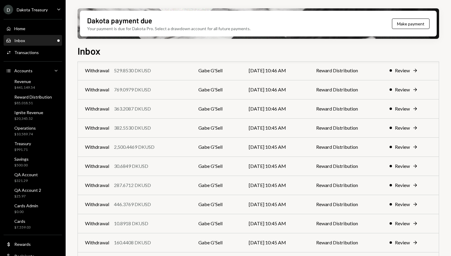
scroll to position [463, 0]
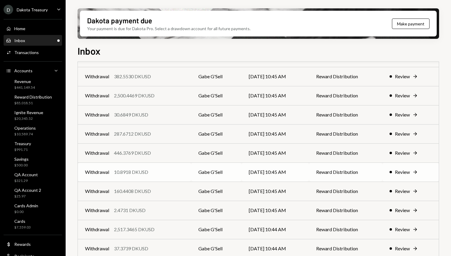
click at [152, 170] on div "Withdrawal 10.8918 DKUSD" at bounding box center [134, 171] width 99 height 7
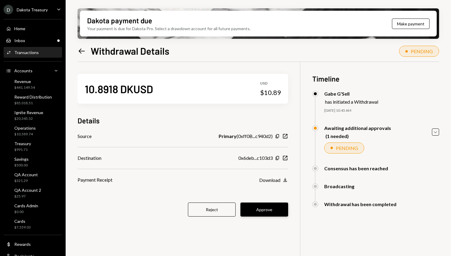
click at [264, 209] on button "Approve" at bounding box center [265, 209] width 48 height 14
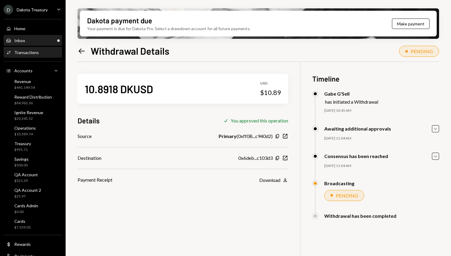
click at [41, 40] on div "Inbox Inbox" at bounding box center [33, 40] width 54 height 5
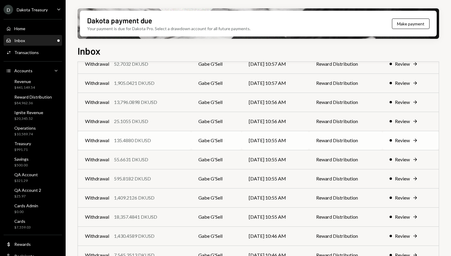
scroll to position [264, 0]
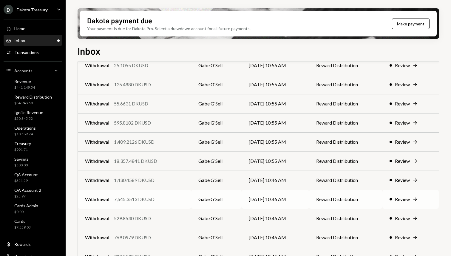
click at [150, 202] on div "7,545.3513 DKUSD" at bounding box center [134, 199] width 41 height 7
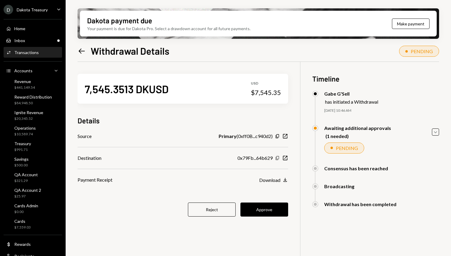
click at [278, 158] on icon "Copy" at bounding box center [277, 158] width 5 height 5
click at [80, 51] on icon at bounding box center [82, 50] width 6 height 5
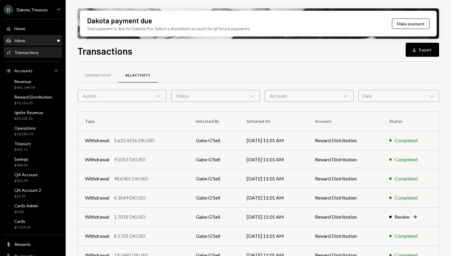
click at [33, 41] on div "Inbox Inbox" at bounding box center [33, 40] width 54 height 5
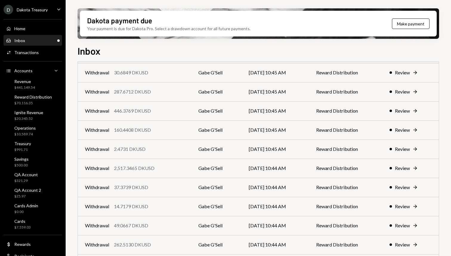
scroll to position [528, 0]
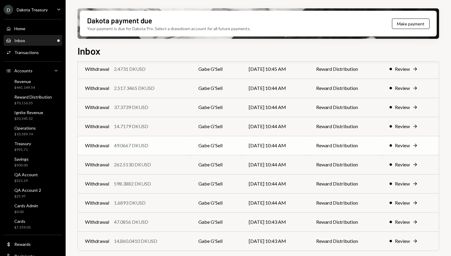
click at [140, 142] on div "49.0667 DKUSD" at bounding box center [131, 145] width 34 height 7
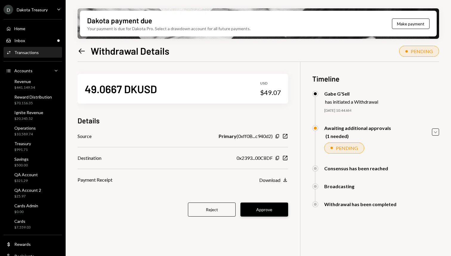
click at [282, 210] on button "Approve" at bounding box center [265, 209] width 48 height 14
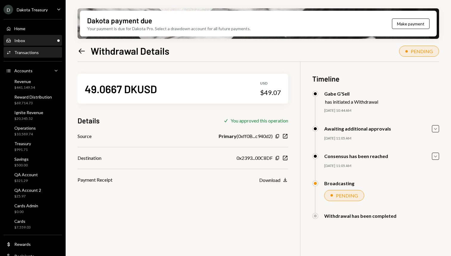
click at [35, 36] on div "Inbox Inbox" at bounding box center [33, 41] width 54 height 10
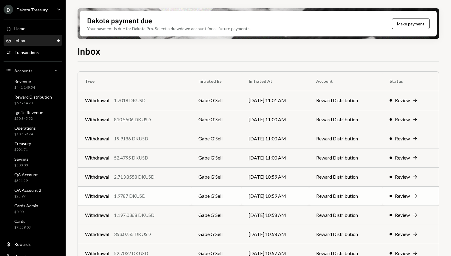
click at [134, 200] on td "Withdrawal 1.9787 DKUSD" at bounding box center [134, 195] width 113 height 19
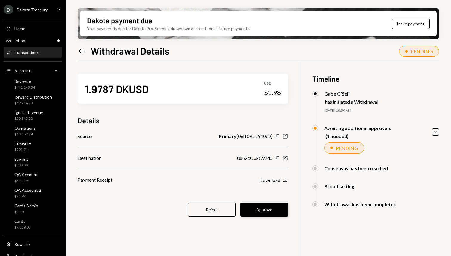
click at [253, 212] on button "Approve" at bounding box center [265, 209] width 48 height 14
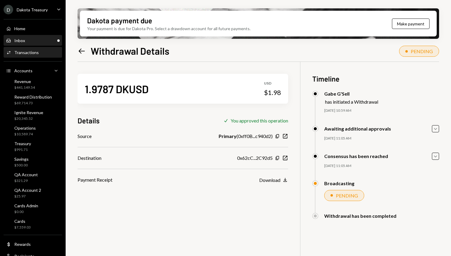
click at [19, 41] on div "Inbox" at bounding box center [19, 40] width 11 height 5
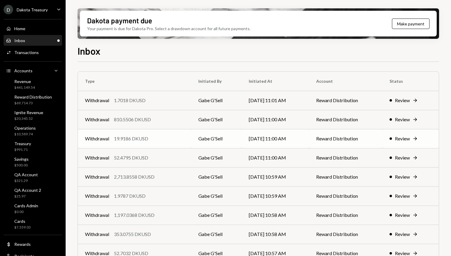
click at [128, 136] on div "19.9186 DKUSD" at bounding box center [131, 138] width 34 height 7
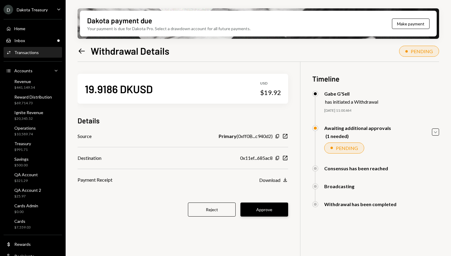
click at [259, 206] on button "Approve" at bounding box center [265, 209] width 48 height 14
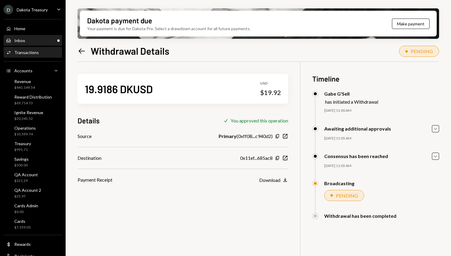
click at [17, 44] on div "Inbox Inbox" at bounding box center [33, 41] width 54 height 10
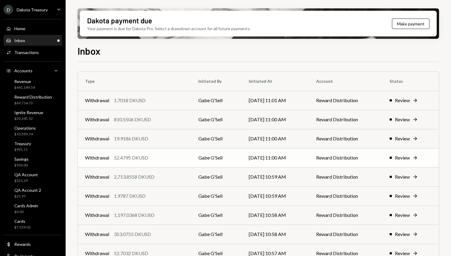
click at [147, 157] on div "52.4795 DKUSD" at bounding box center [131, 157] width 34 height 7
